Goal: Task Accomplishment & Management: Complete application form

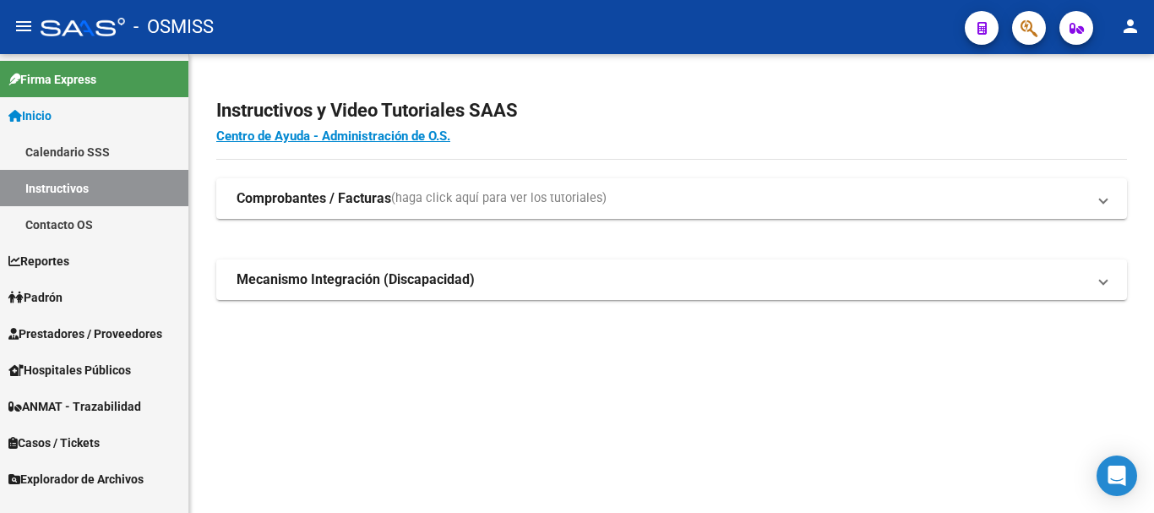
click at [77, 333] on span "Prestadores / Proveedores" at bounding box center [85, 333] width 154 height 19
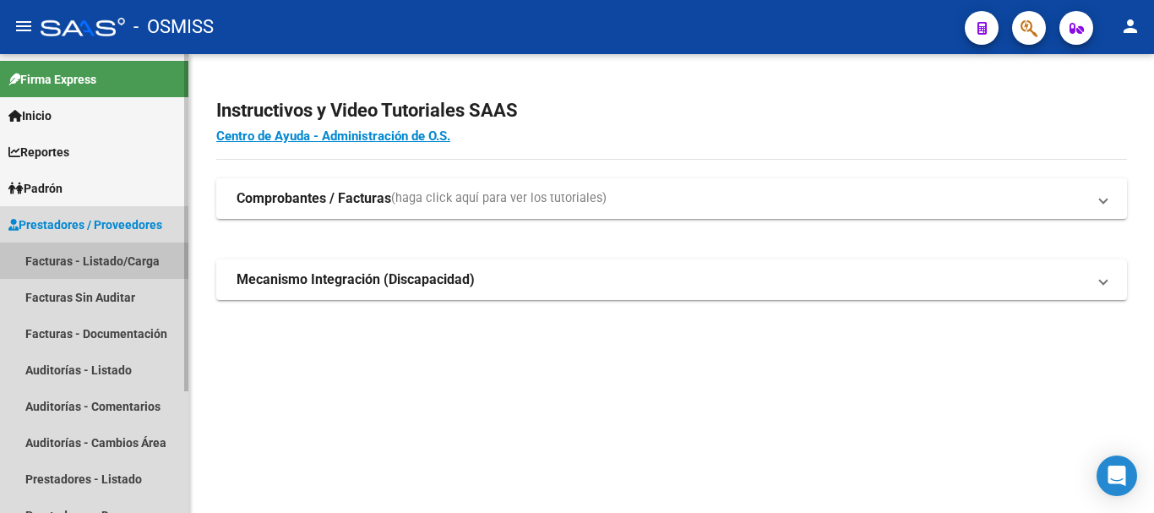
click at [97, 253] on link "Facturas - Listado/Carga" at bounding box center [94, 260] width 188 height 36
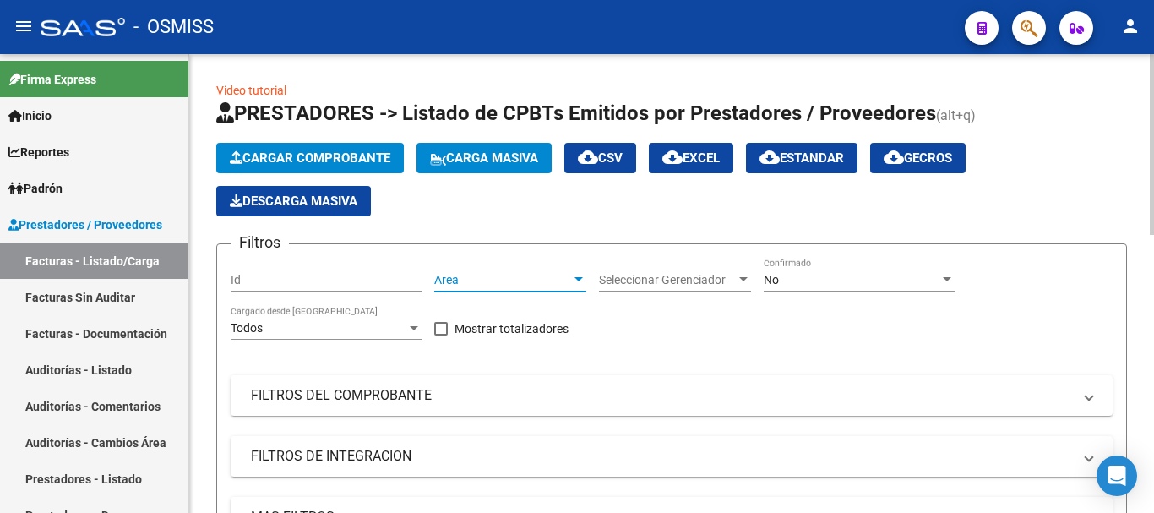
click at [576, 277] on div at bounding box center [578, 279] width 8 height 4
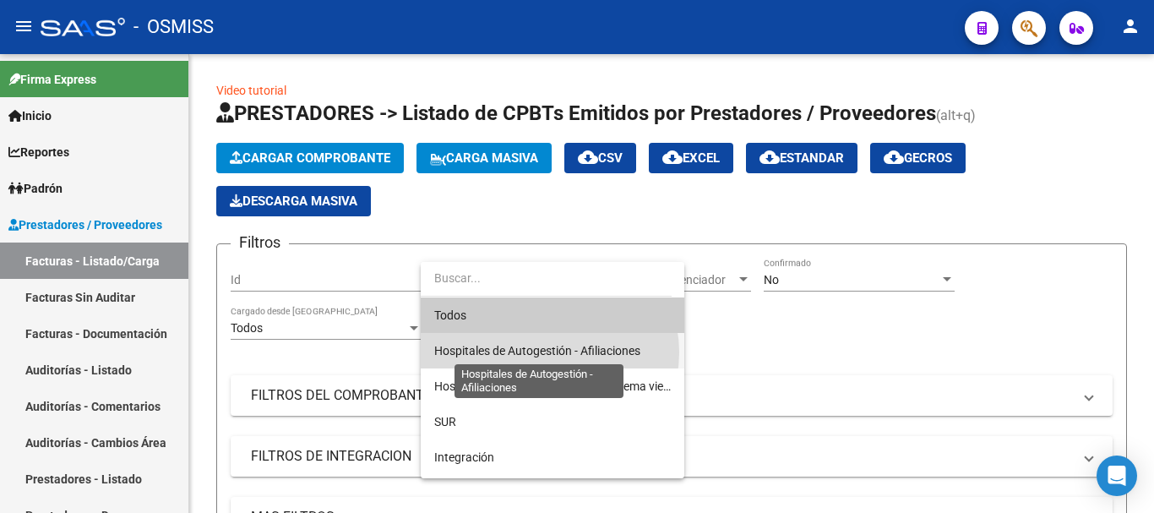
click at [549, 352] on span "Hospitales de Autogestión - Afiliaciones" at bounding box center [537, 351] width 206 height 14
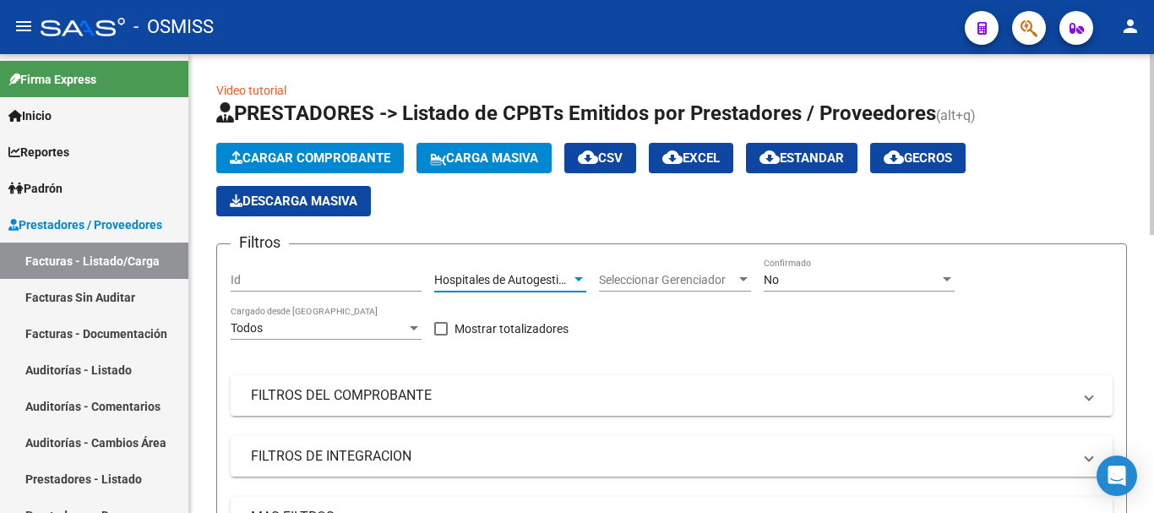
click at [945, 273] on div at bounding box center [946, 280] width 15 height 14
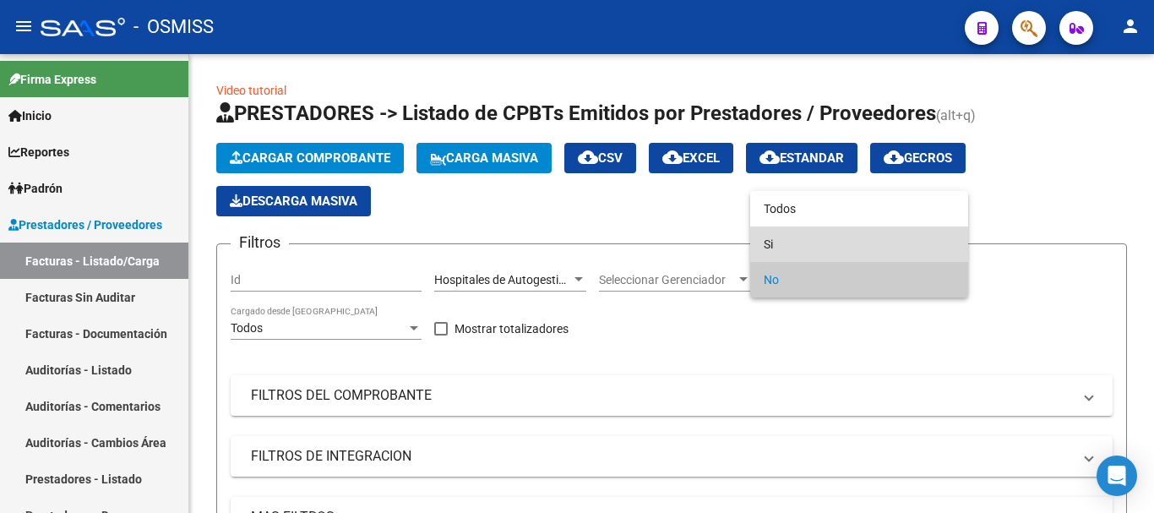
click at [782, 247] on span "Si" at bounding box center [859, 243] width 191 height 35
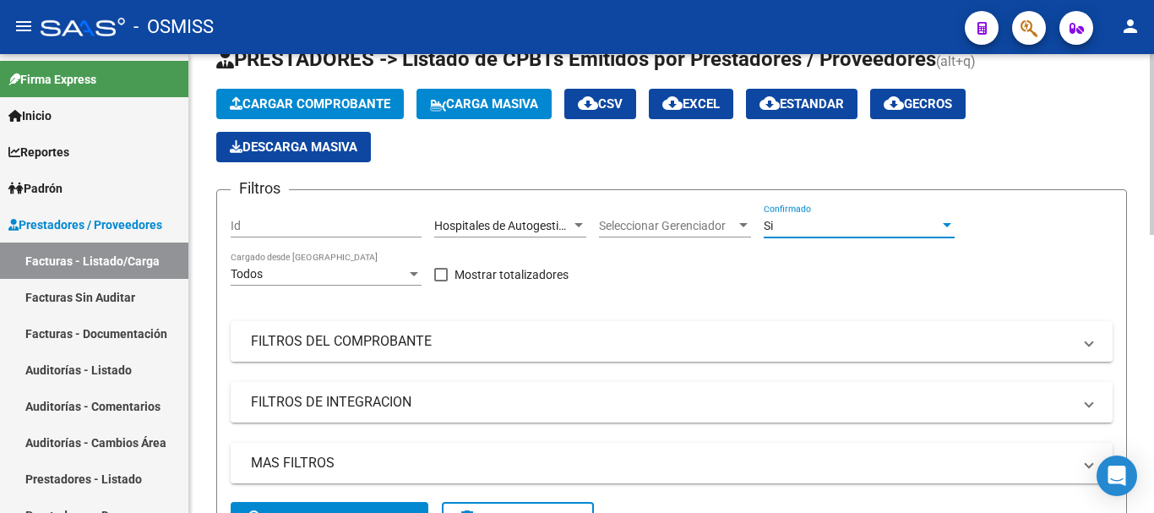
scroll to position [253, 0]
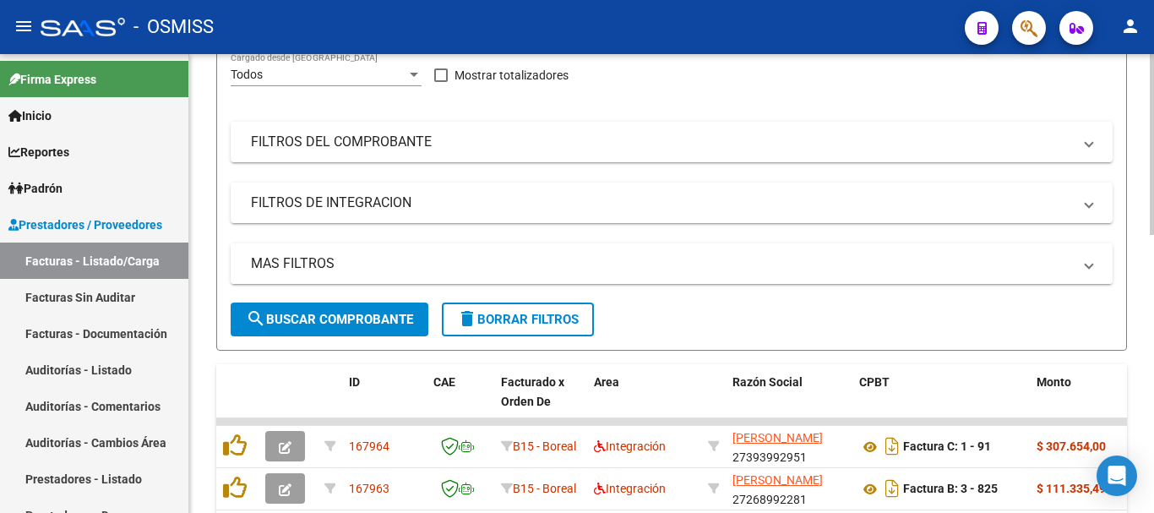
click at [1084, 260] on span "MAS FILTROS" at bounding box center [668, 263] width 835 height 19
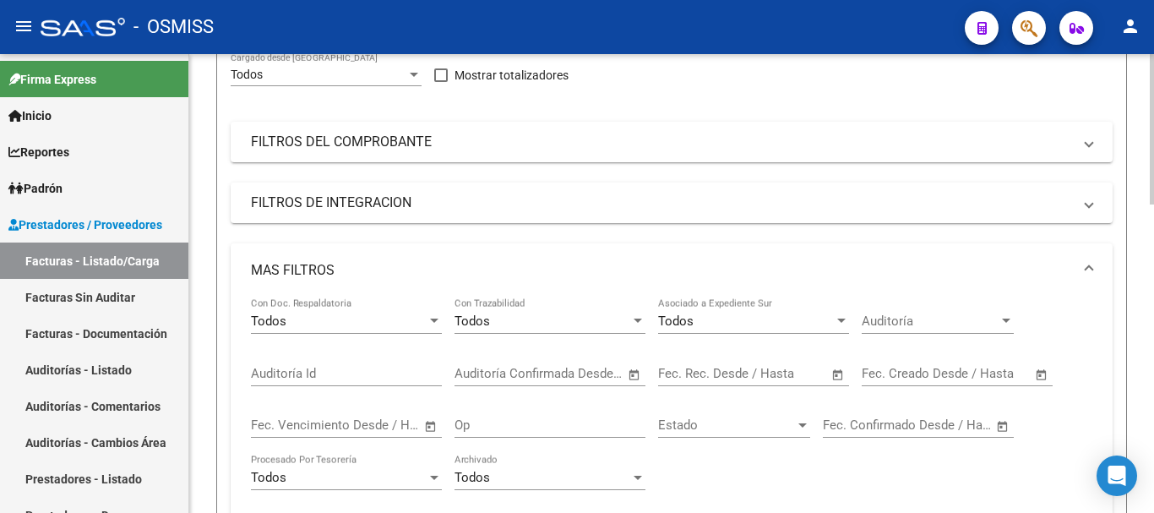
click at [837, 368] on span "Open calendar" at bounding box center [838, 374] width 41 height 41
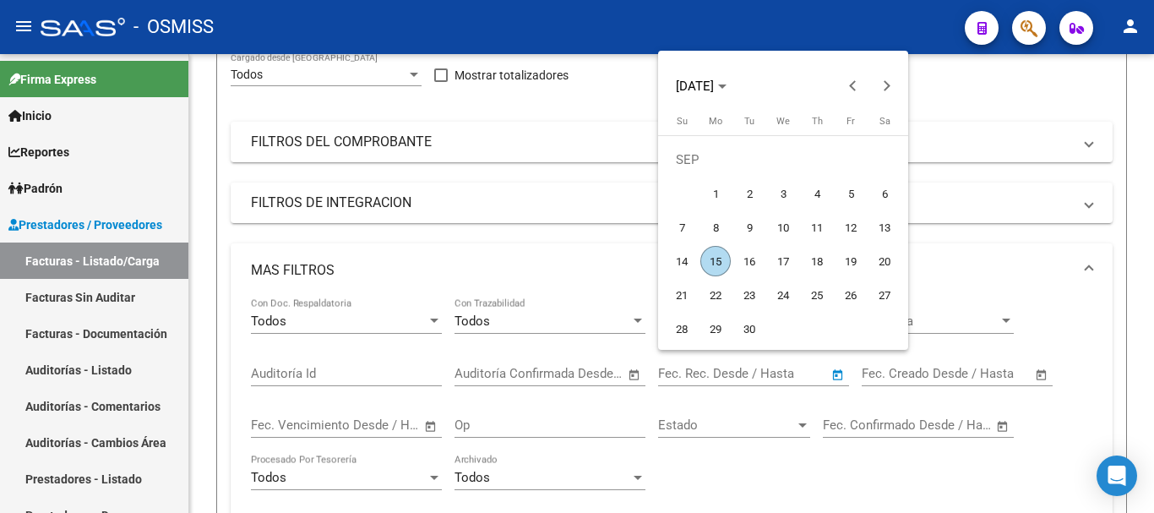
click at [710, 261] on span "15" at bounding box center [715, 261] width 30 height 30
type input "[DATE]"
click at [710, 261] on span "15" at bounding box center [715, 261] width 30 height 30
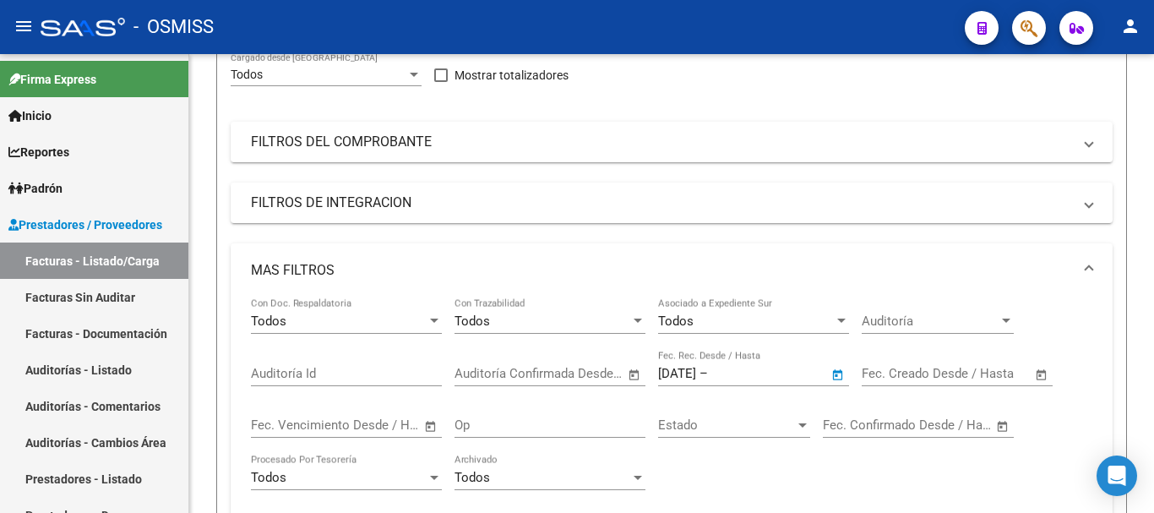
type input "[DATE]"
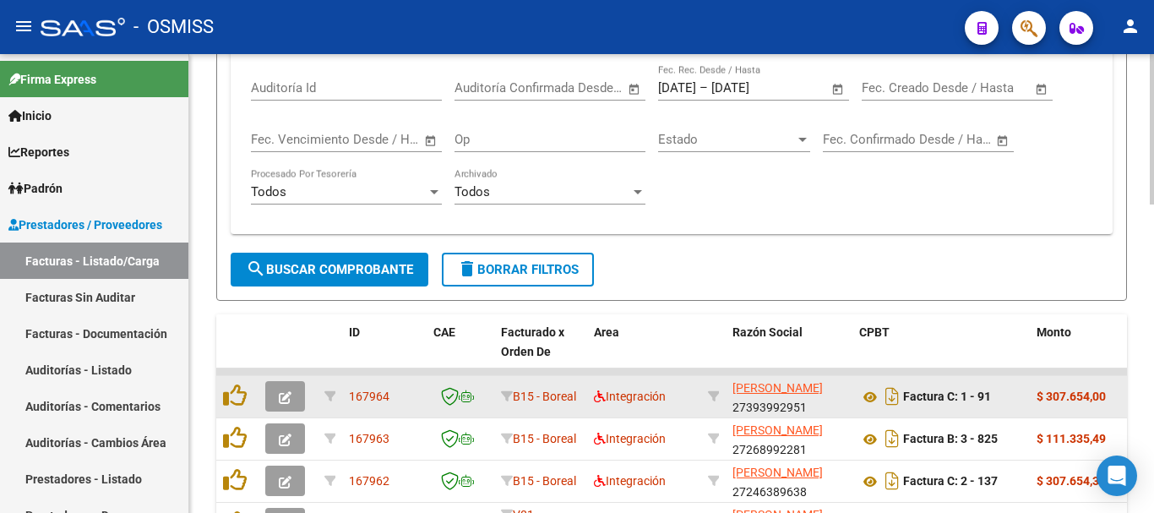
scroll to position [591, 0]
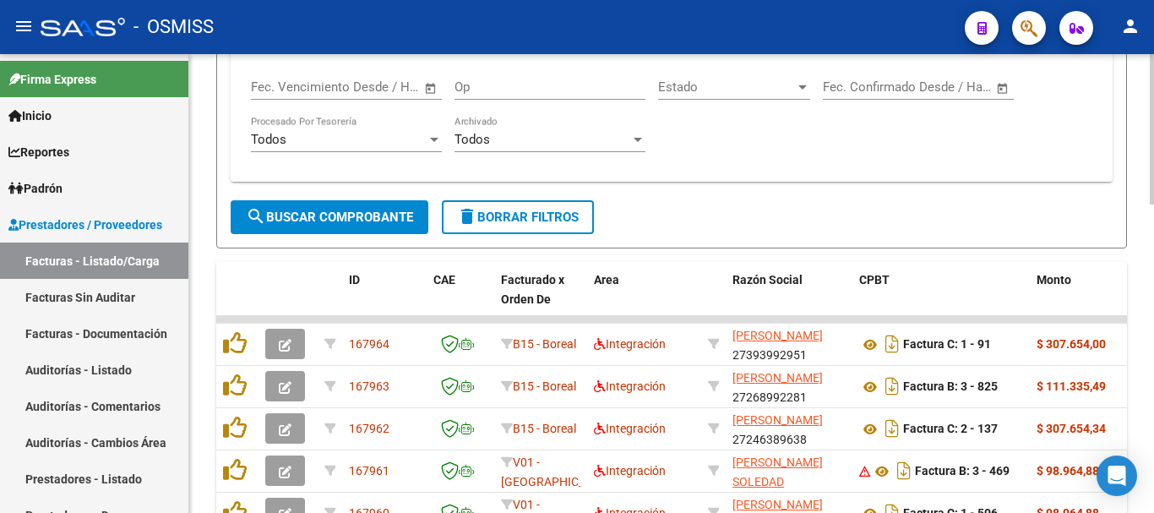
click at [356, 209] on span "search Buscar Comprobante" at bounding box center [329, 216] width 167 height 15
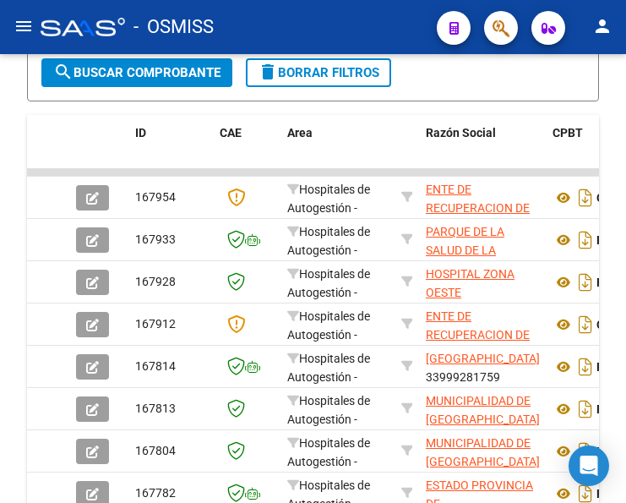
scroll to position [655, 0]
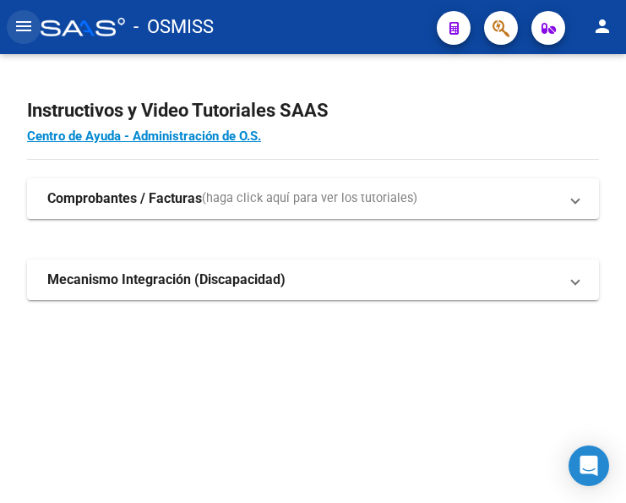
click at [29, 21] on mat-icon "menu" at bounding box center [24, 26] width 20 height 20
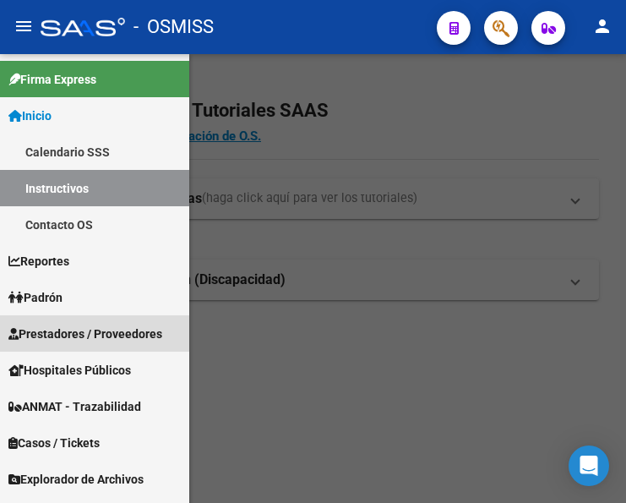
click at [75, 321] on link "Prestadores / Proveedores" at bounding box center [94, 333] width 189 height 36
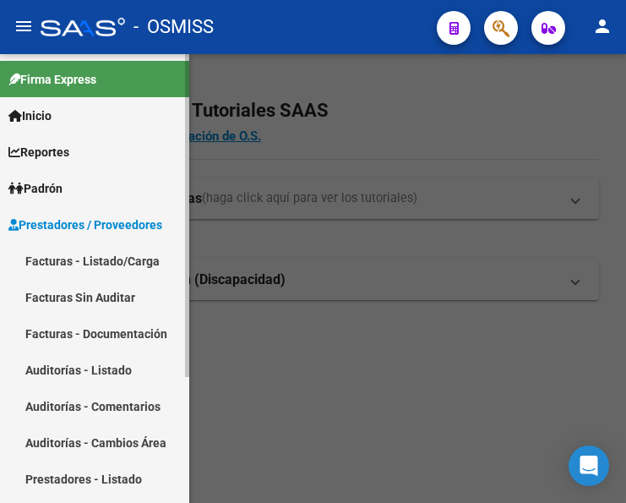
click at [73, 259] on link "Facturas - Listado/Carga" at bounding box center [94, 260] width 189 height 36
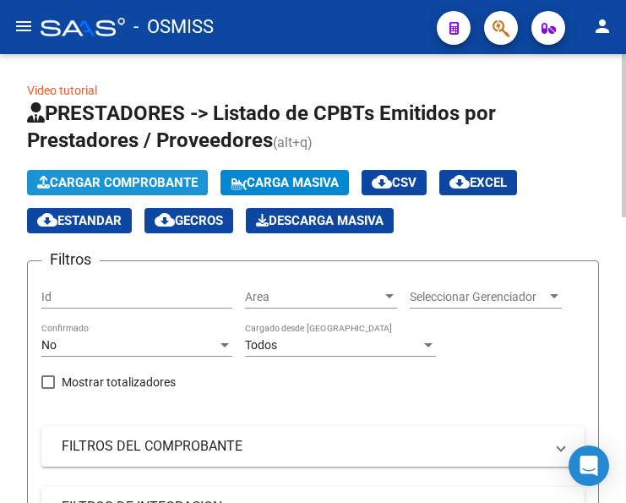
click at [141, 175] on span "Cargar Comprobante" at bounding box center [117, 182] width 160 height 15
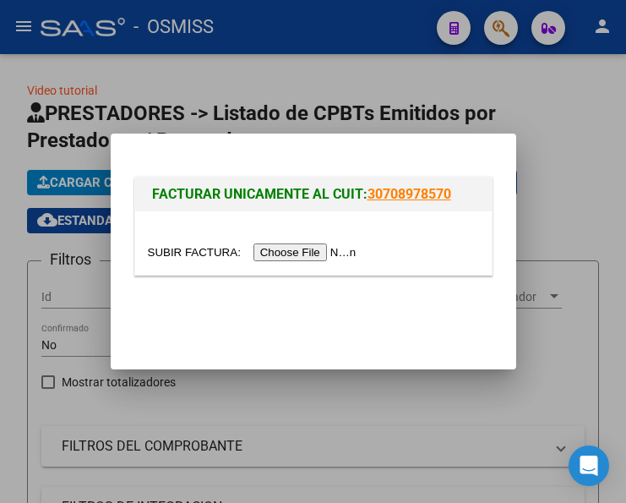
click at [325, 258] on input "file" at bounding box center [255, 252] width 214 height 18
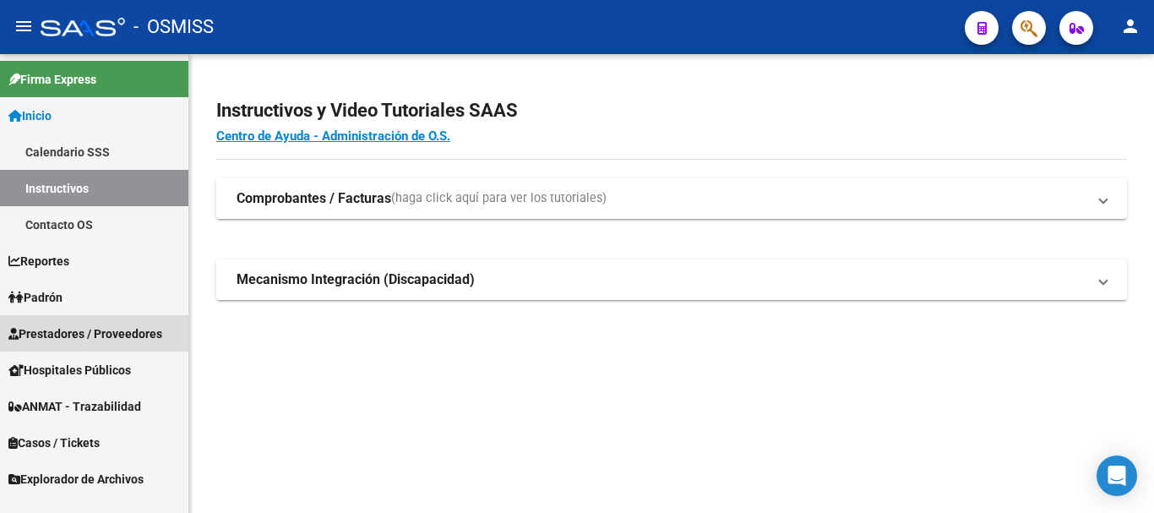
click at [95, 329] on span "Prestadores / Proveedores" at bounding box center [85, 333] width 154 height 19
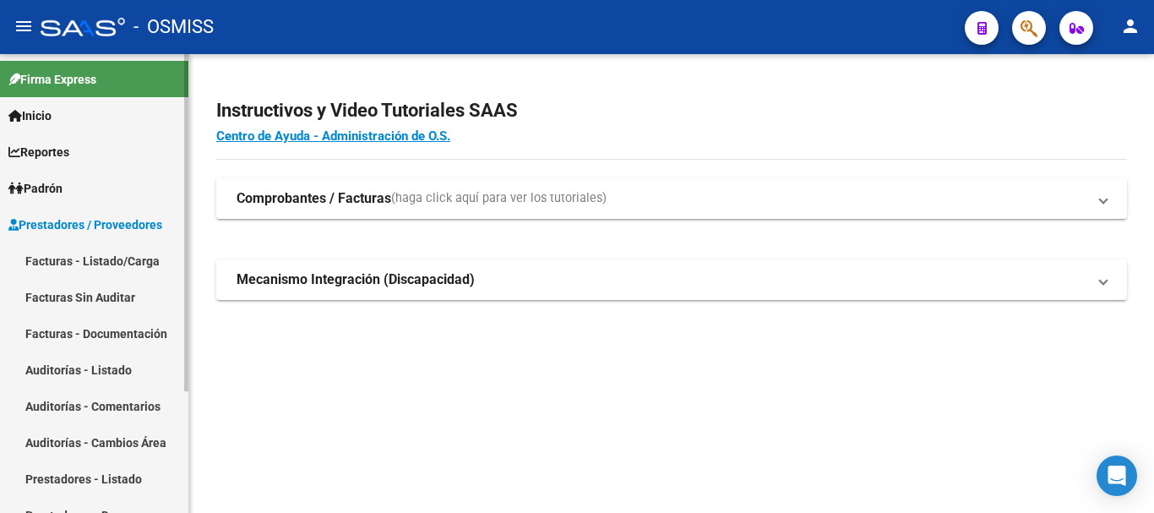
drag, startPoint x: 97, startPoint y: 254, endPoint x: 208, endPoint y: 224, distance: 114.8
click at [99, 254] on link "Facturas - Listado/Carga" at bounding box center [94, 260] width 188 height 36
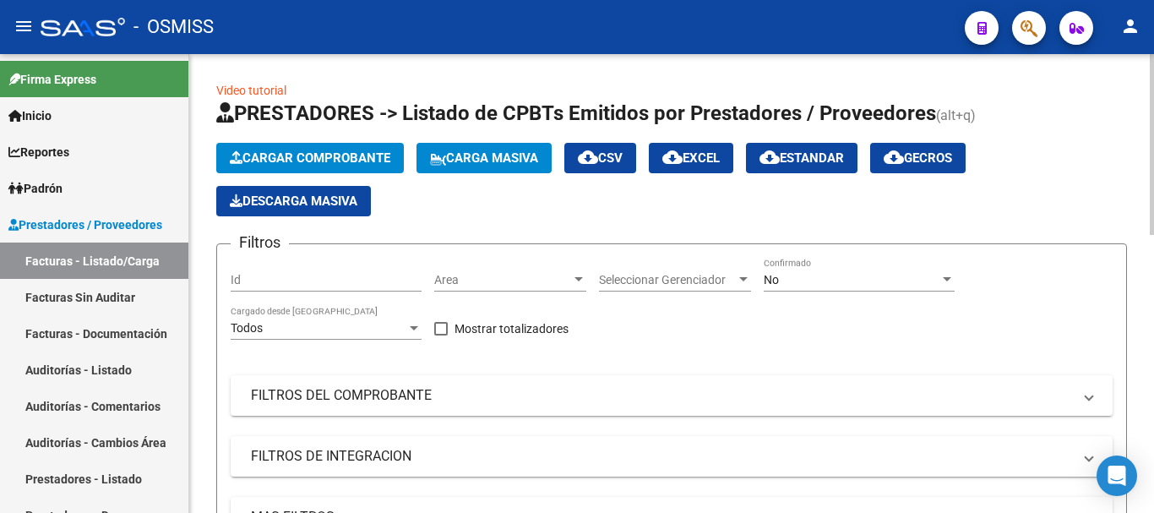
click at [574, 276] on div at bounding box center [578, 280] width 15 height 14
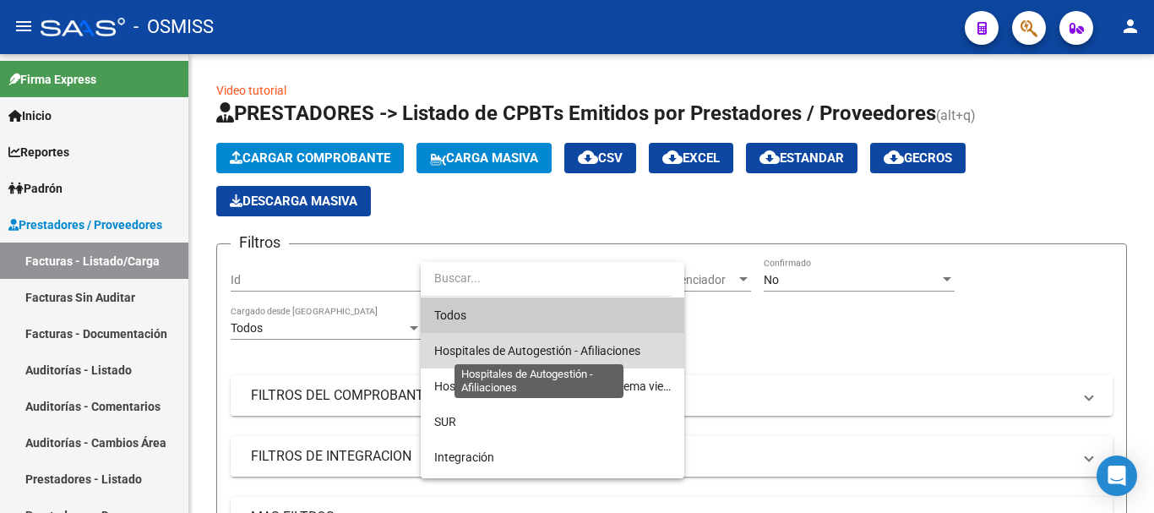
click at [555, 345] on span "Hospitales de Autogestión - Afiliaciones" at bounding box center [537, 351] width 206 height 14
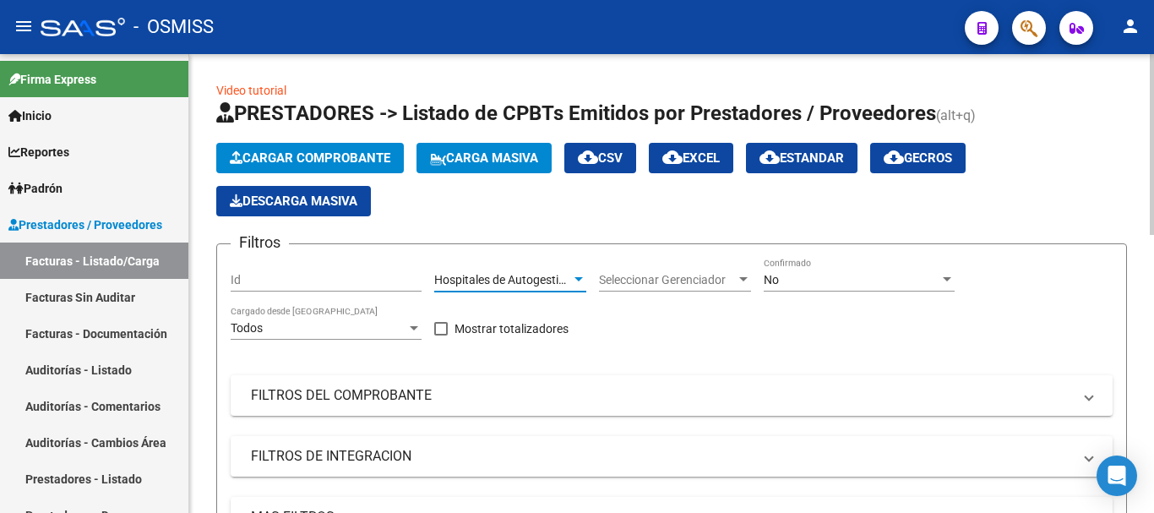
click at [625, 276] on div at bounding box center [946, 280] width 15 height 14
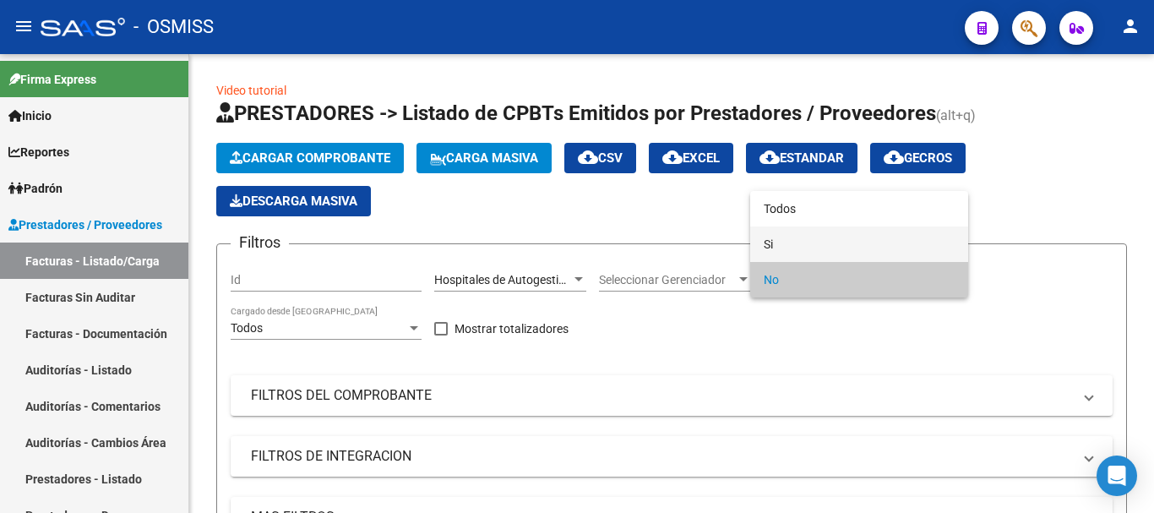
click at [625, 238] on span "Si" at bounding box center [859, 243] width 191 height 35
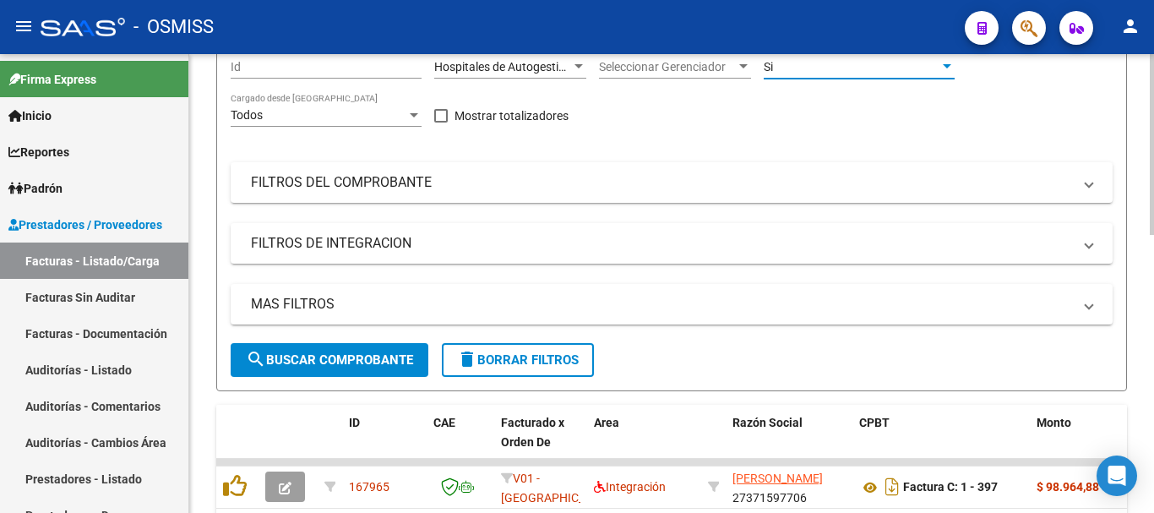
scroll to position [253, 0]
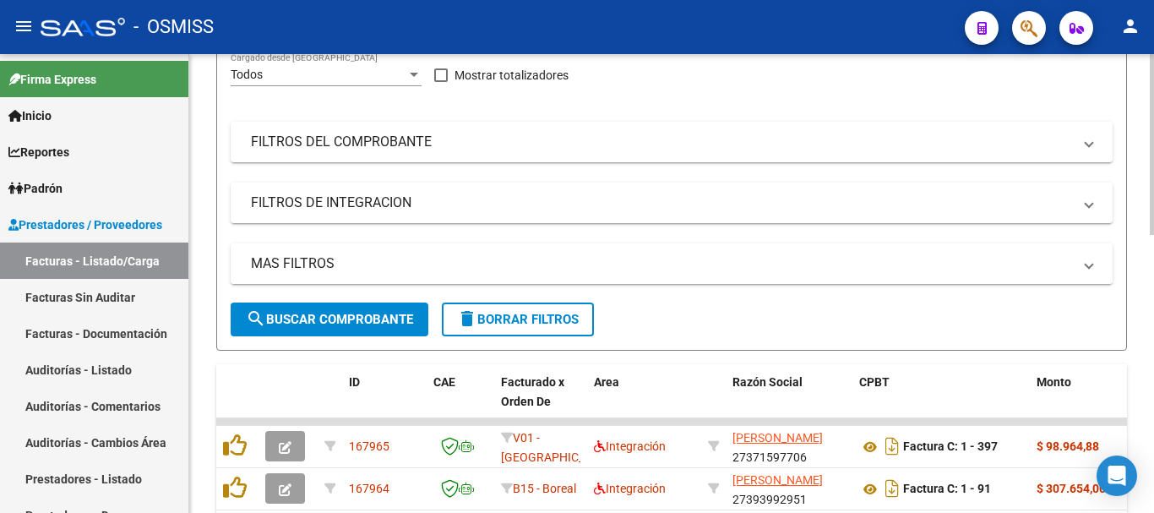
click at [625, 269] on span at bounding box center [1088, 263] width 7 height 19
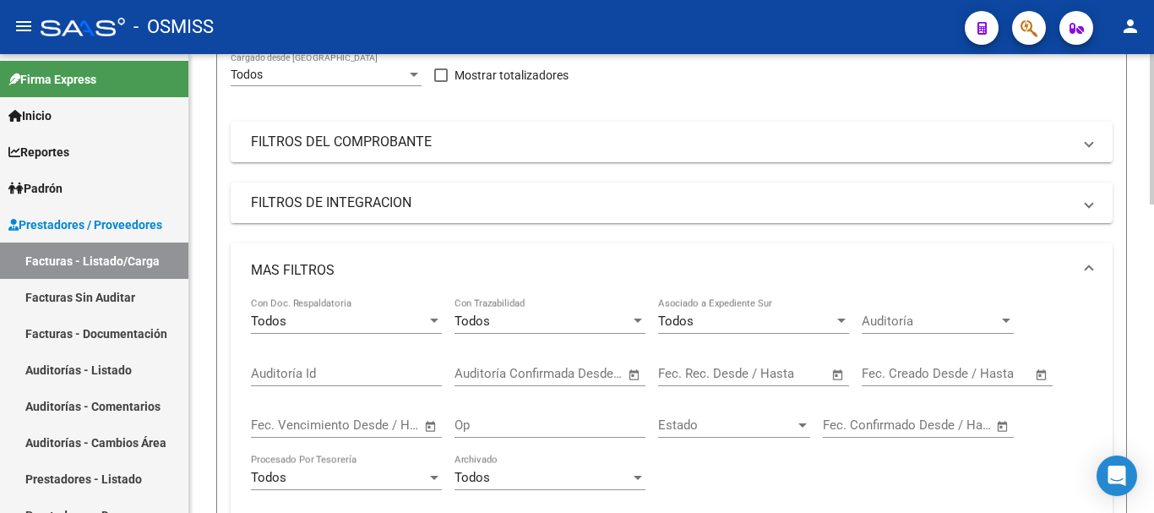
click at [625, 373] on span "Open calendar" at bounding box center [838, 374] width 41 height 41
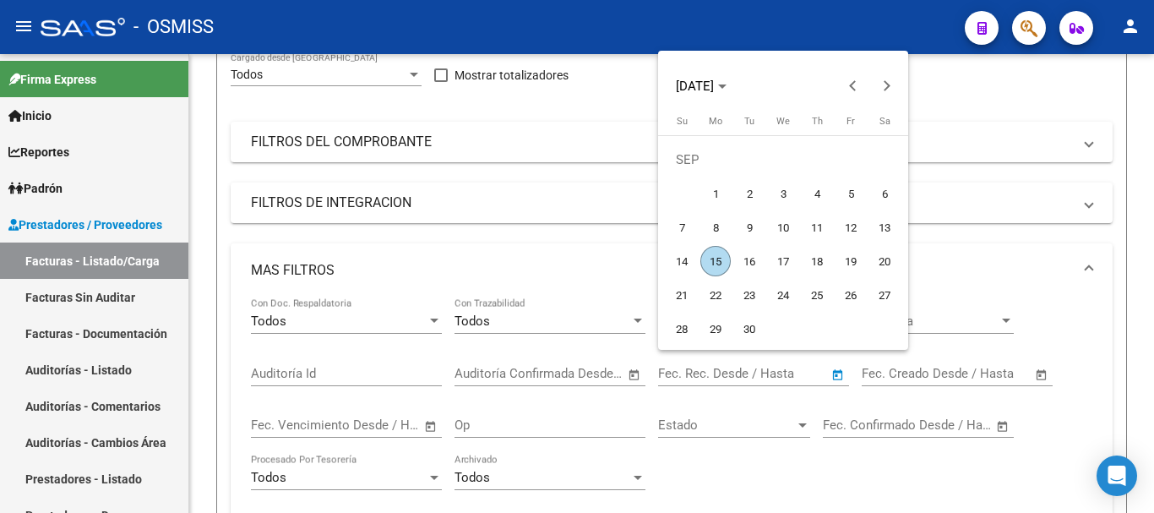
click at [625, 263] on span "15" at bounding box center [715, 261] width 30 height 30
type input "[DATE]"
click at [625, 264] on span "15" at bounding box center [715, 261] width 30 height 30
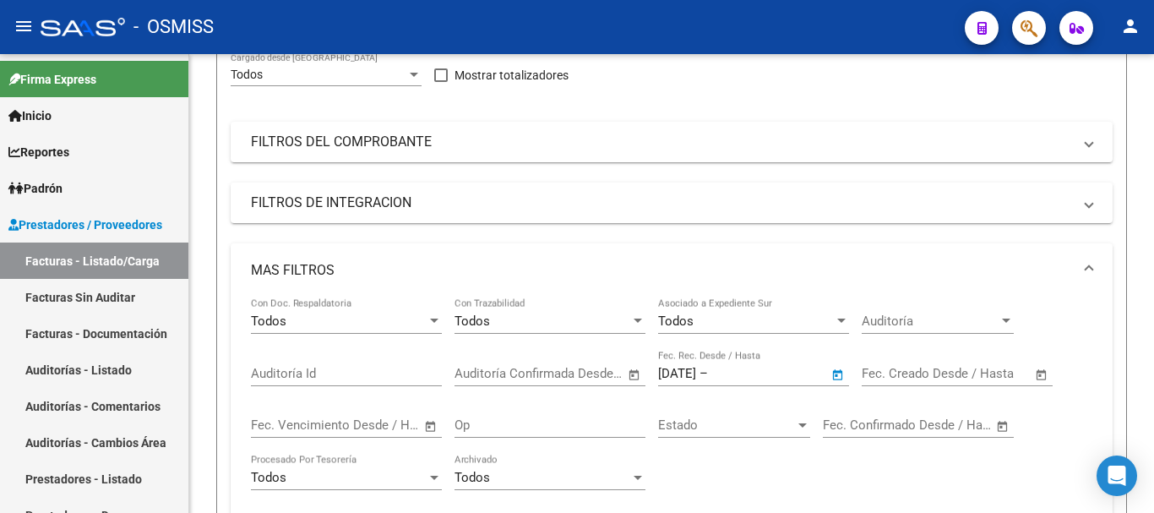
type input "[DATE]"
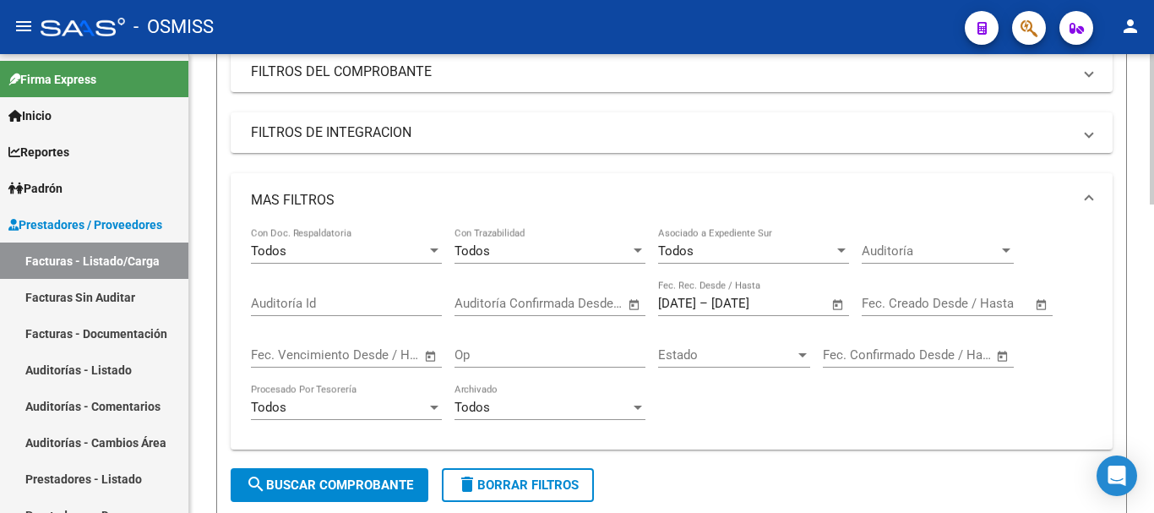
scroll to position [422, 0]
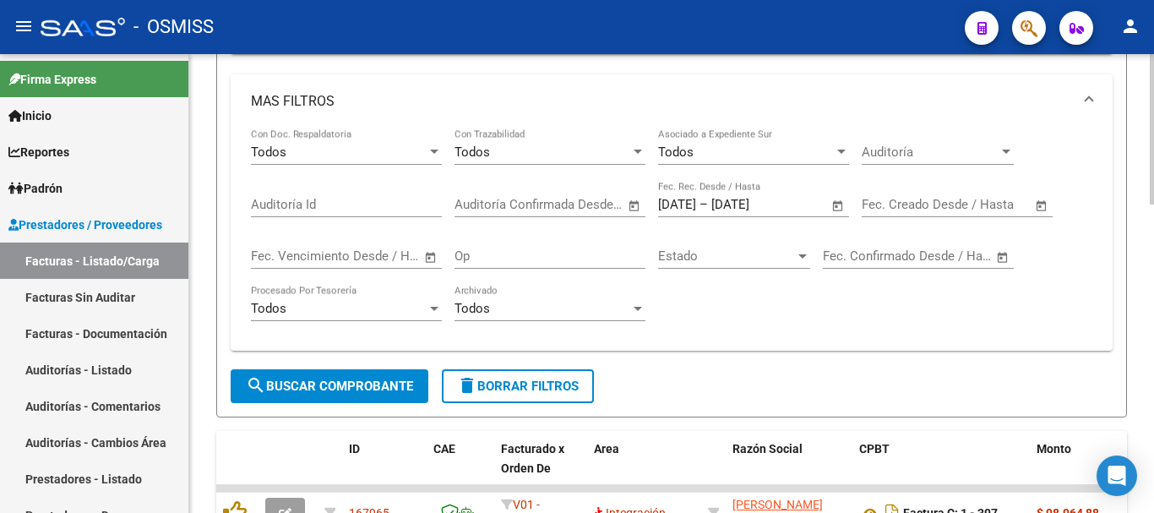
click at [355, 388] on span "search Buscar Comprobante" at bounding box center [329, 385] width 167 height 15
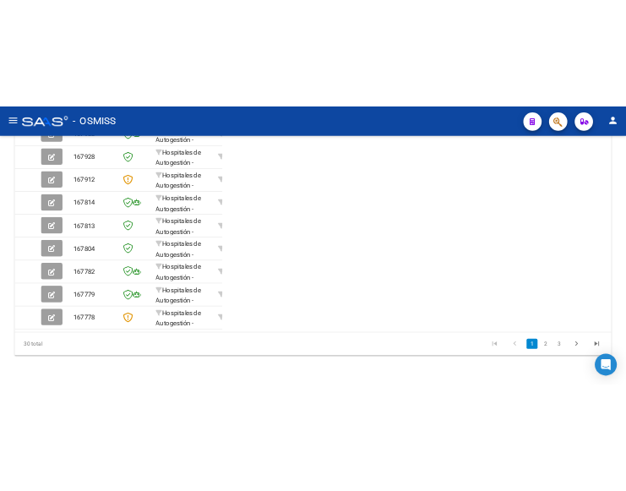
scroll to position [655, 0]
